Goal: Information Seeking & Learning: Learn about a topic

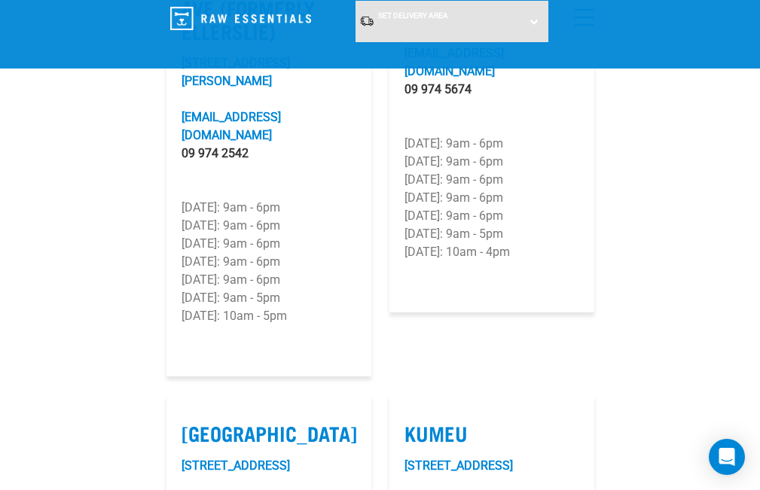
scroll to position [1205, 0]
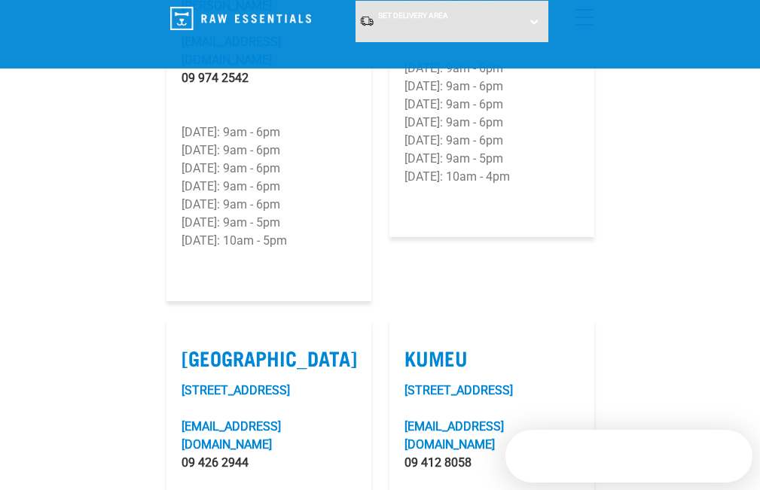
click at [0, 0] on div "Dog" at bounding box center [0, 0] width 0 height 0
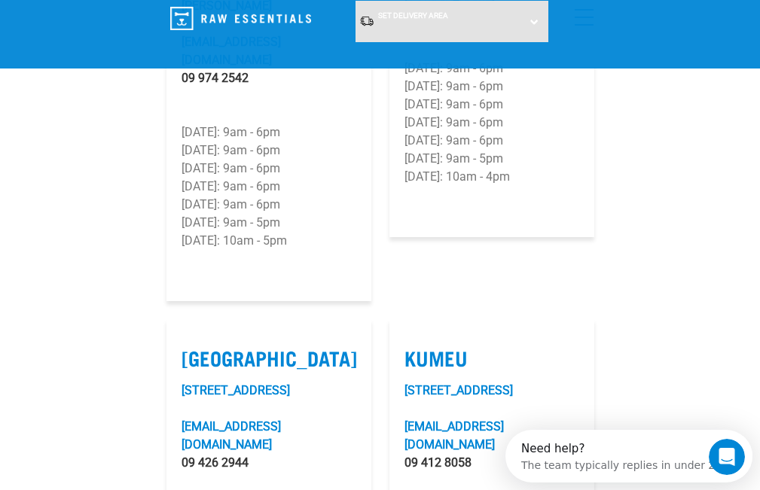
scroll to position [0, 0]
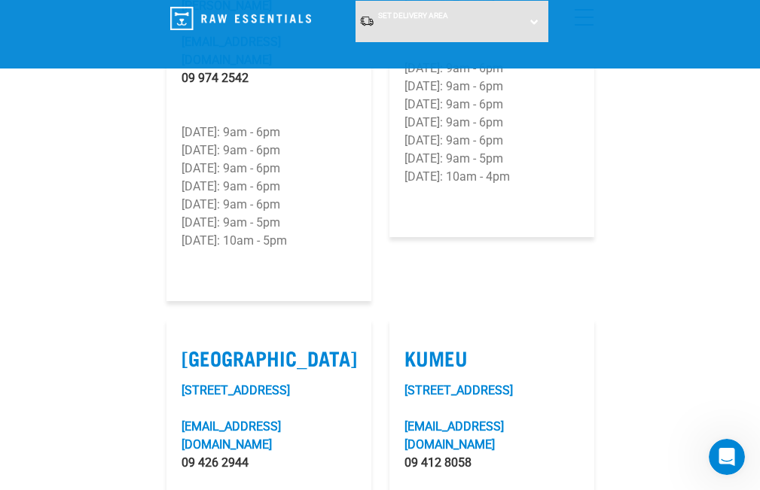
click at [0, 0] on div "Dog" at bounding box center [0, 0] width 0 height 0
click at [0, 0] on h5 "Shop All Dog" at bounding box center [0, 0] width 0 height 0
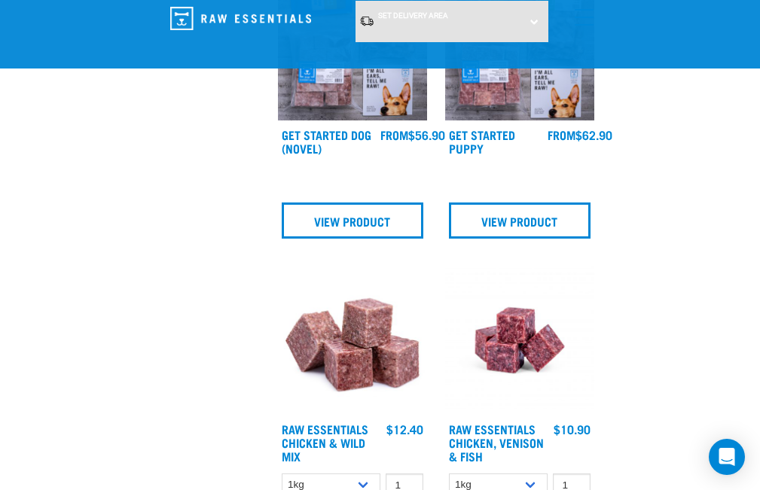
scroll to position [1506, 0]
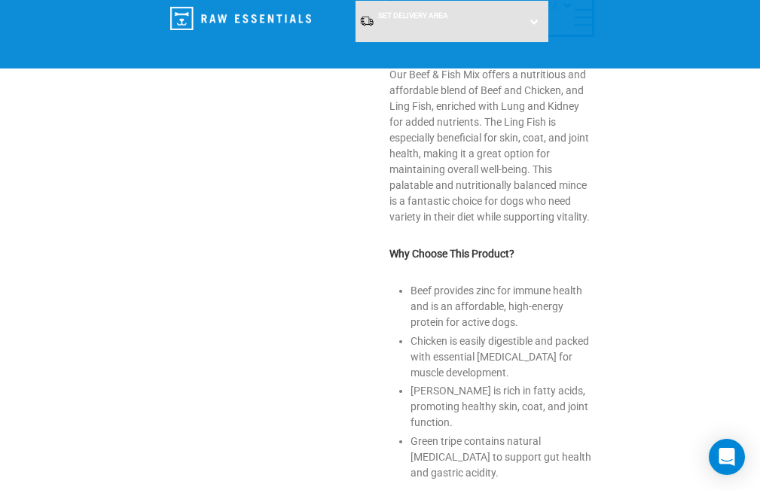
scroll to position [527, 0]
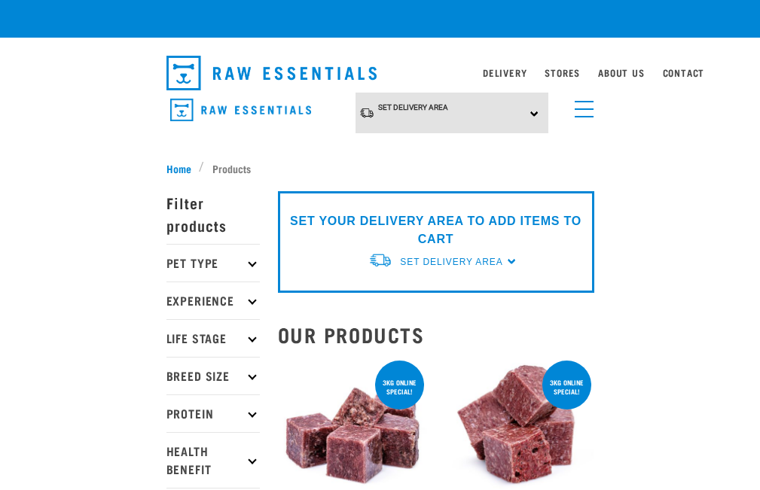
checkbox input "true"
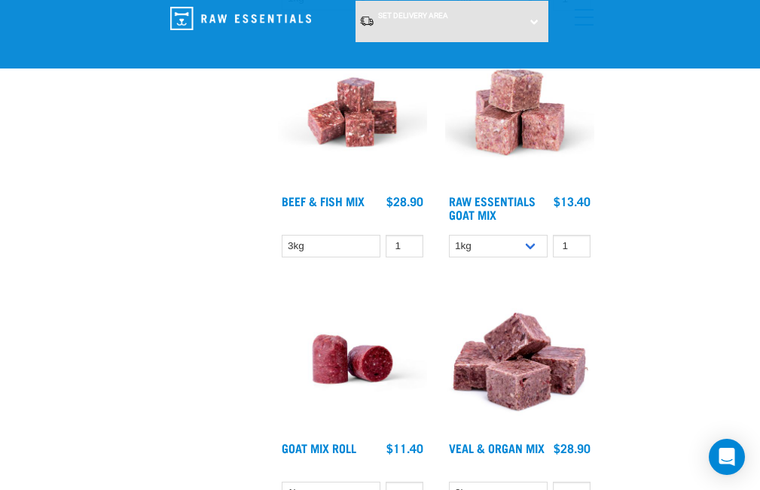
scroll to position [2186, 0]
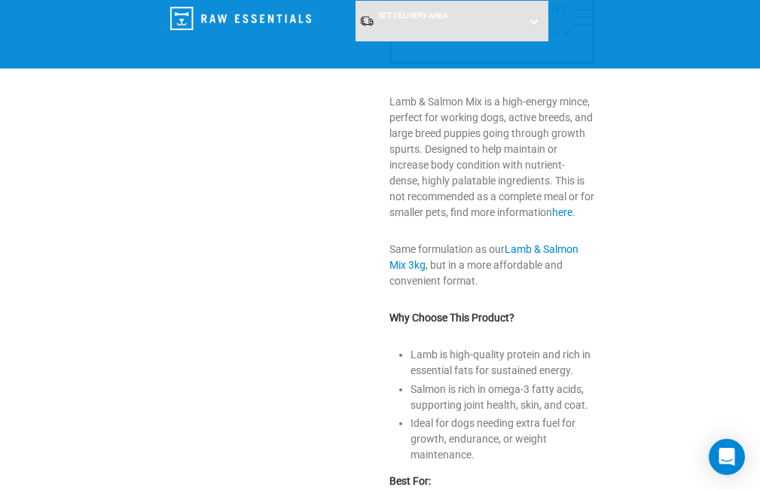
scroll to position [602, 0]
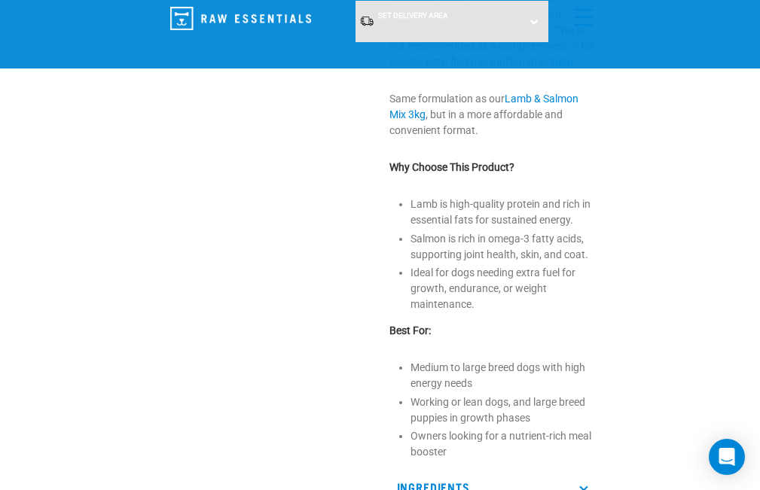
click at [587, 483] on icon at bounding box center [583, 487] width 8 height 8
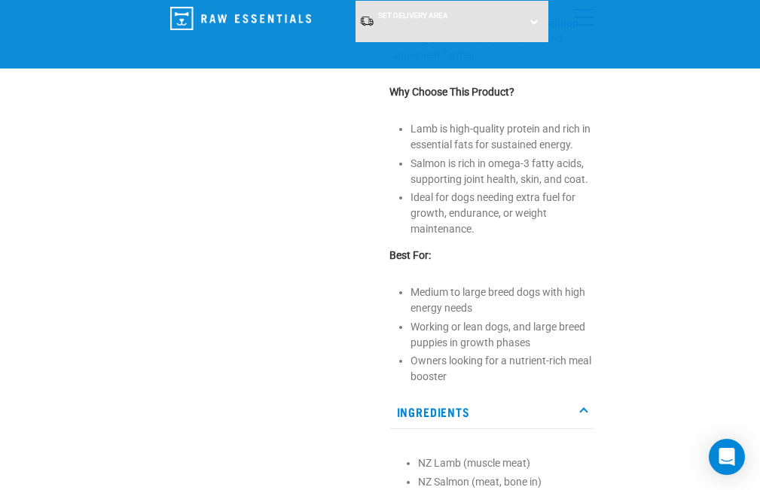
scroll to position [753, 0]
